Goal: Information Seeking & Learning: Learn about a topic

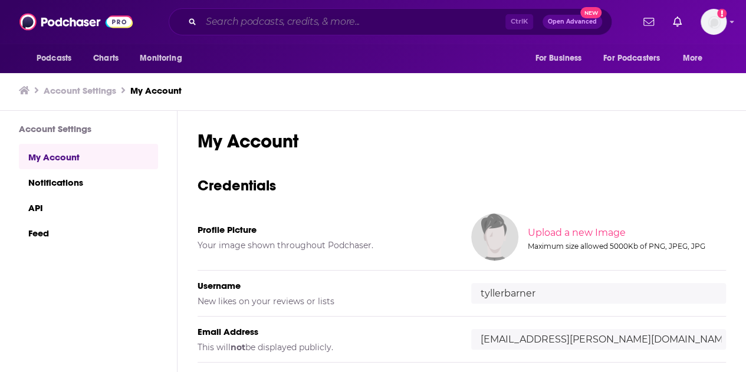
click at [433, 18] on input "Search podcasts, credits, & more..." at bounding box center [353, 21] width 304 height 19
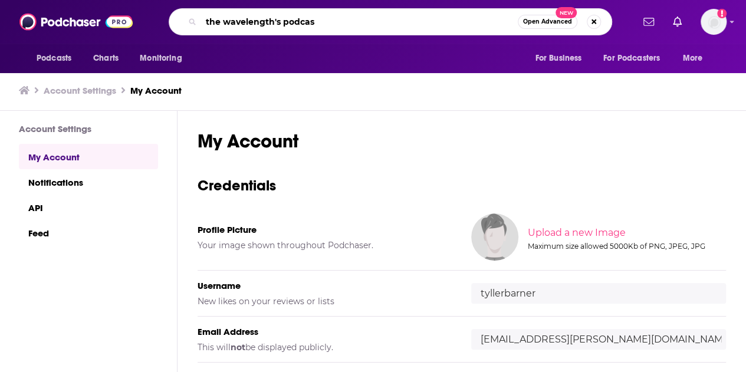
type input "the wavelength's podcast"
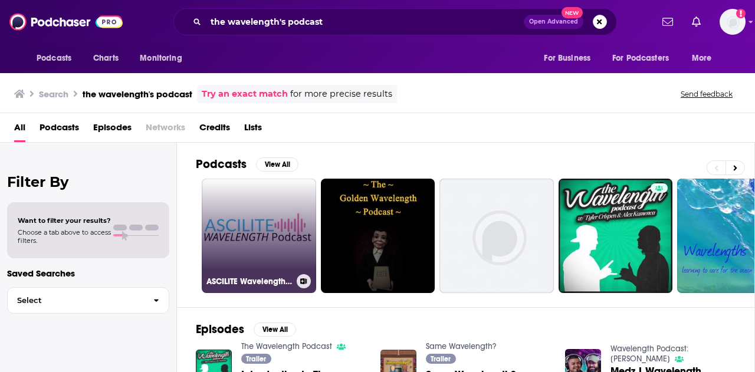
click at [264, 244] on link "ASCILITE Wavelength Podcast" at bounding box center [259, 236] width 114 height 114
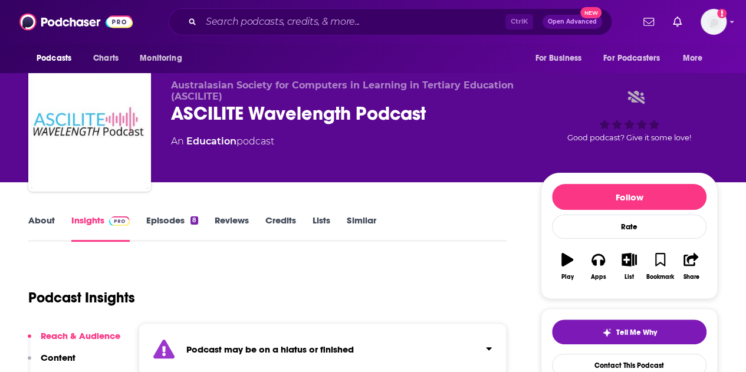
scroll to position [7, 0]
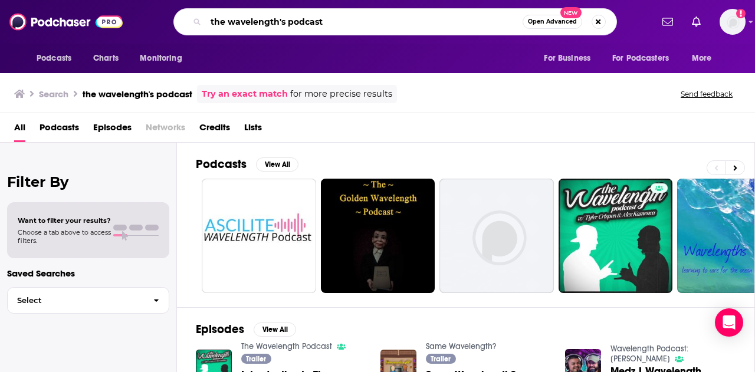
click at [278, 21] on input "the wavelength's podcast" at bounding box center [364, 21] width 317 height 19
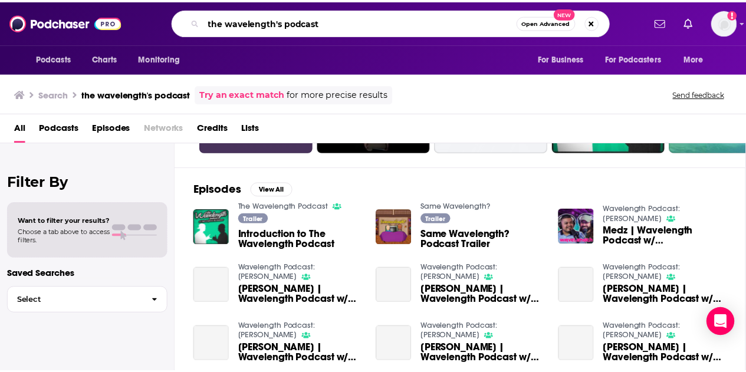
scroll to position [143, 0]
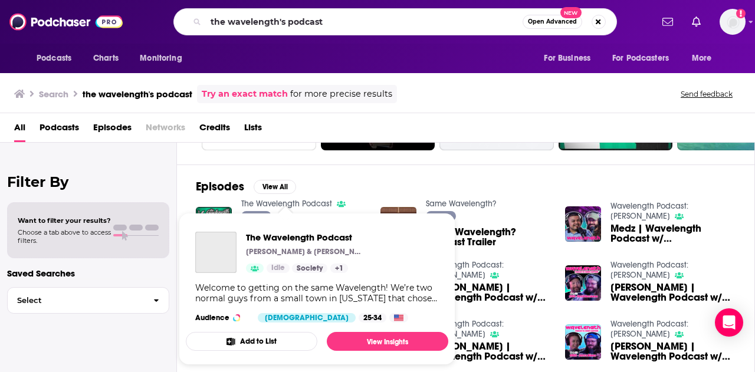
click at [301, 199] on link "The Wavelength Podcast" at bounding box center [286, 204] width 91 height 10
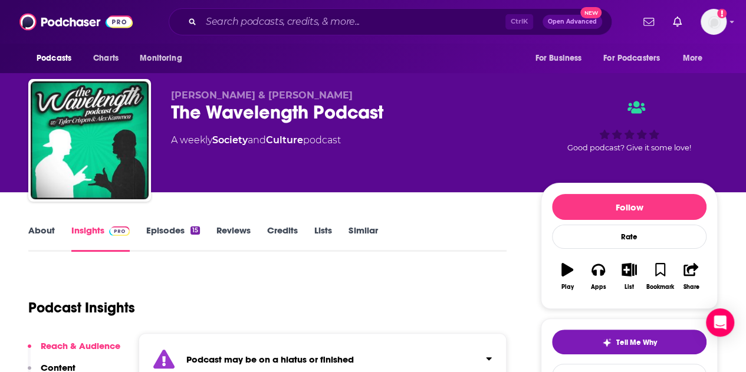
click at [326, 34] on div "Ctrl K Open Advanced New" at bounding box center [391, 21] width 444 height 27
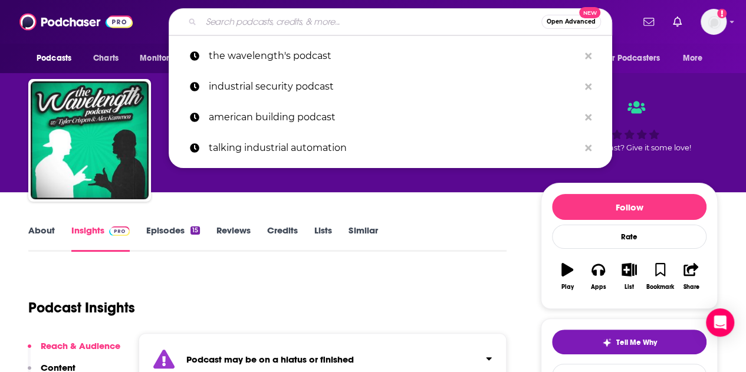
click at [330, 27] on input "Search podcasts, credits, & more..." at bounding box center [371, 21] width 340 height 19
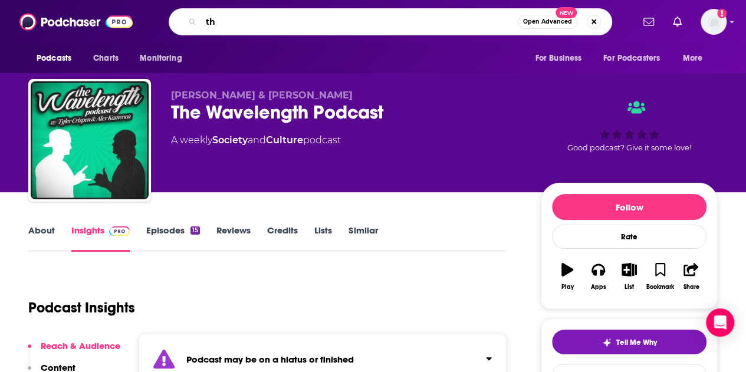
type input "t"
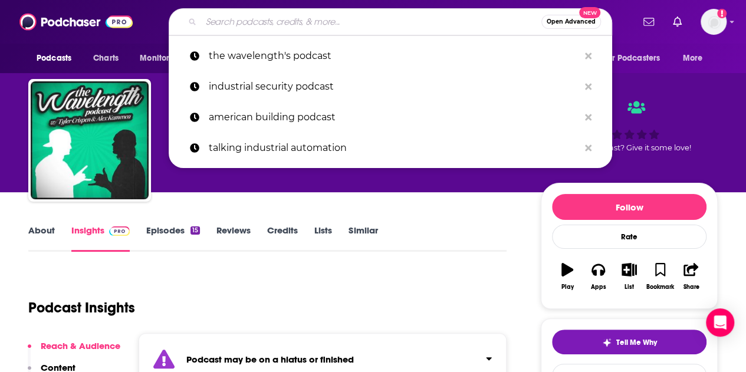
type input "w"
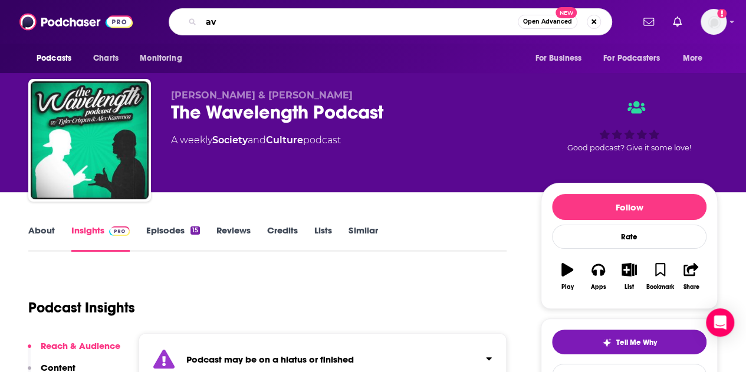
type input "a"
type input "wavelength podcast"
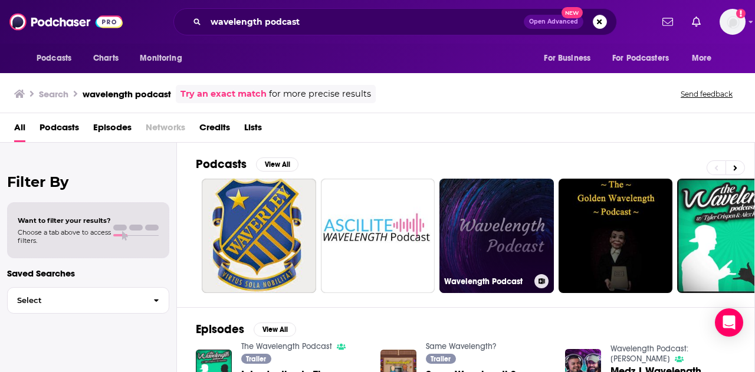
click at [497, 221] on link "Wavelength Podcast" at bounding box center [496, 236] width 114 height 114
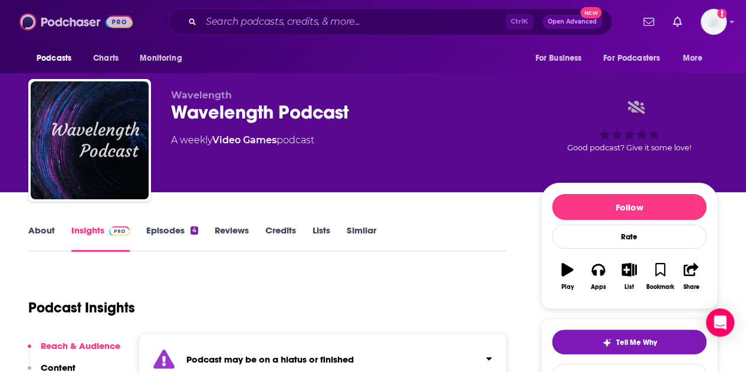
click at [86, 21] on img at bounding box center [75, 22] width 113 height 22
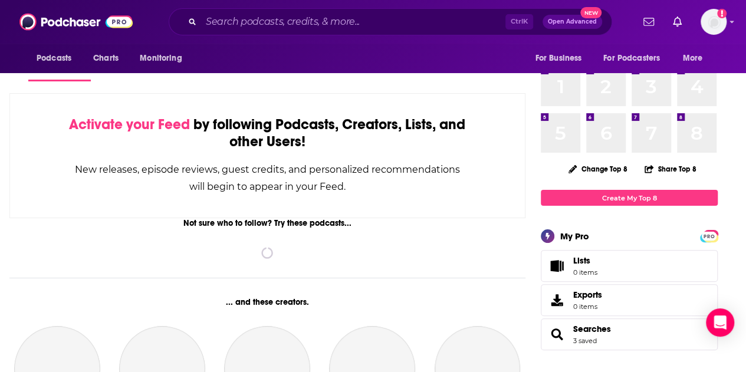
scroll to position [47, 0]
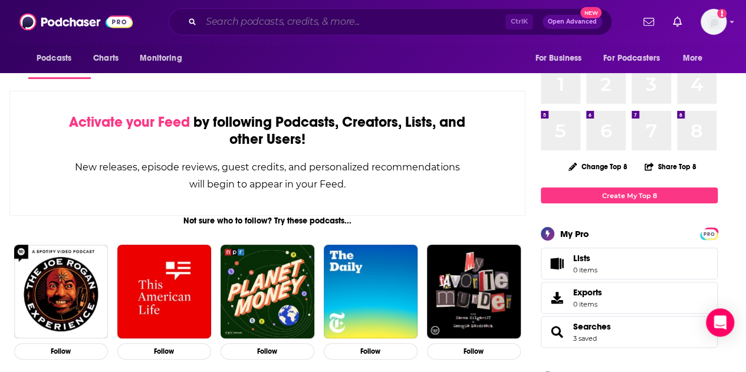
click at [354, 26] on input "Search podcasts, credits, & more..." at bounding box center [353, 21] width 304 height 19
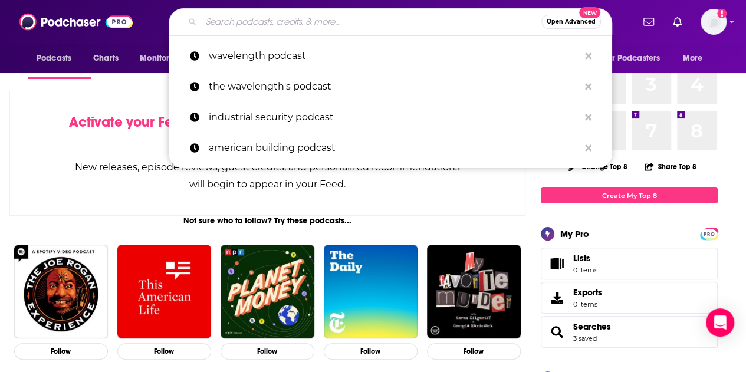
type input "h"
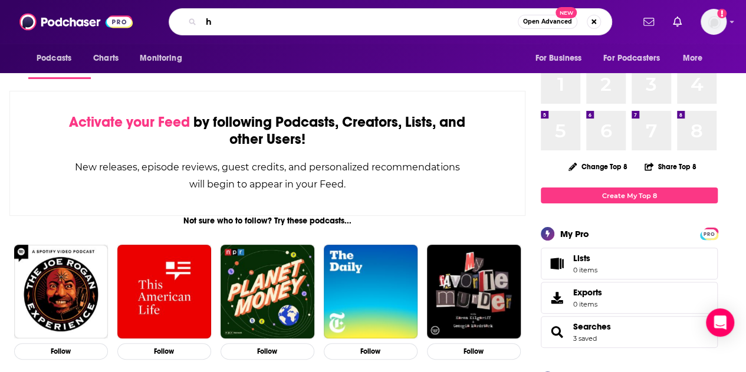
click at [354, 26] on input "h" at bounding box center [359, 21] width 317 height 19
type input "the data engineering"
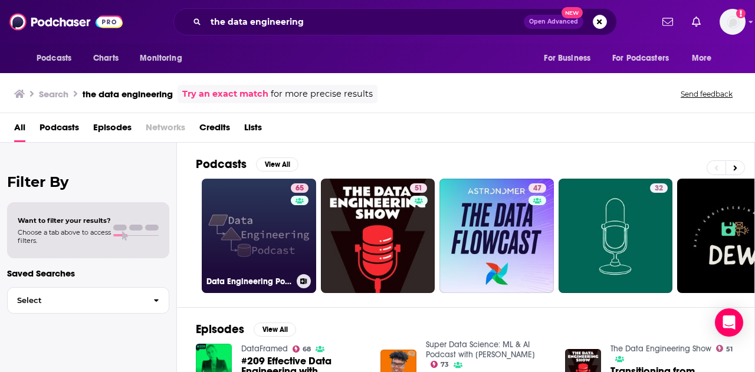
click at [265, 219] on link "65 Data Engineering Podcast" at bounding box center [259, 236] width 114 height 114
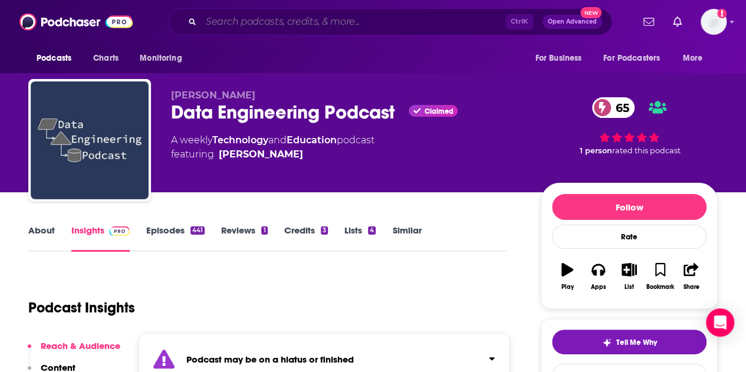
click at [357, 21] on input "Search podcasts, credits, & more..." at bounding box center [353, 21] width 304 height 19
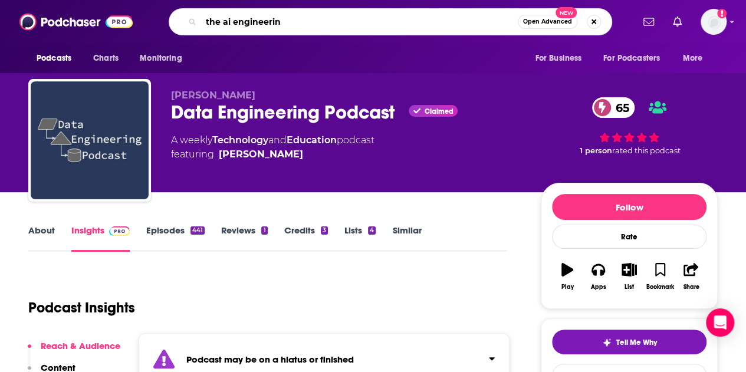
type input "the ai engineering"
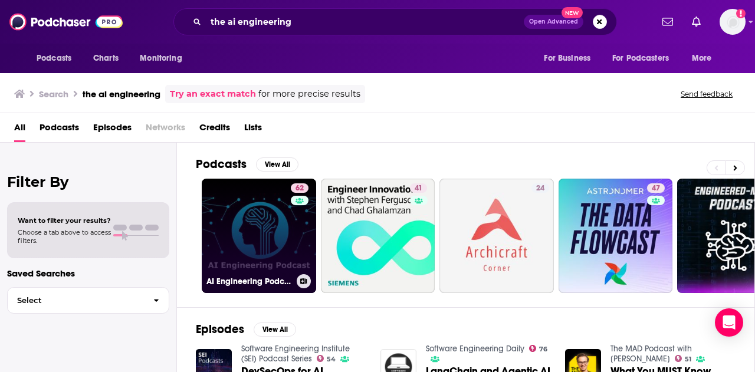
click at [237, 242] on link "62 AI Engineering Podcast" at bounding box center [259, 236] width 114 height 114
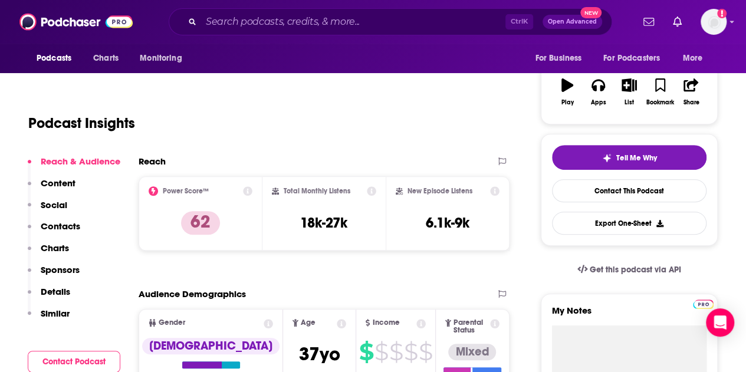
scroll to position [185, 0]
